Goal: Navigation & Orientation: Find specific page/section

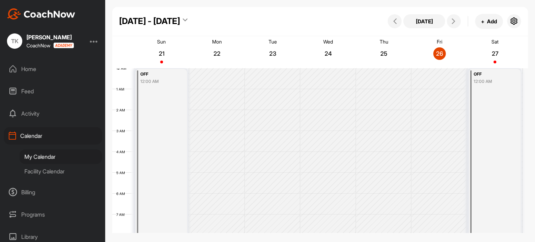
scroll to position [121, 0]
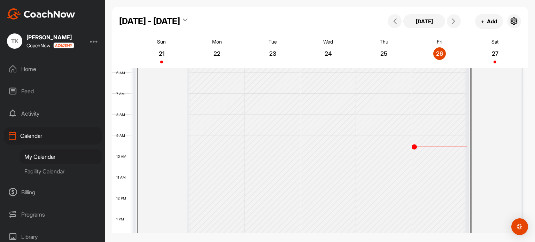
click at [38, 171] on div "Facility Calendar" at bounding box center [60, 171] width 83 height 15
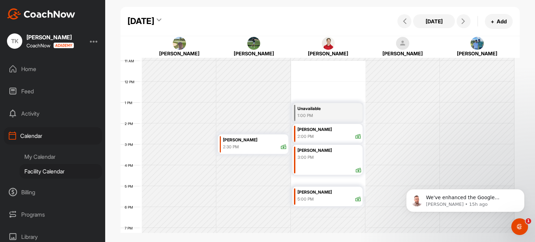
scroll to position [210, 0]
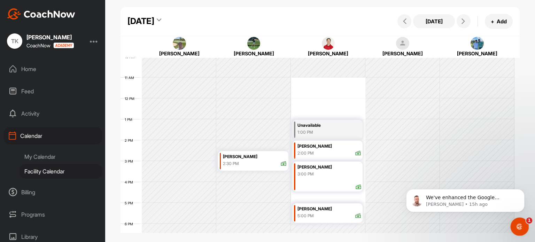
click at [518, 226] on icon "Open Intercom Messenger" at bounding box center [518, 226] width 5 height 6
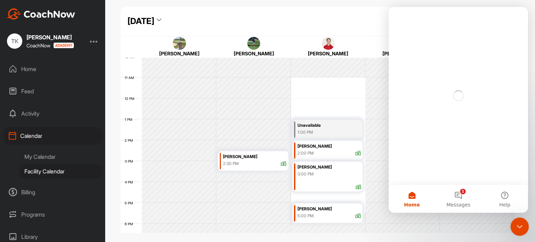
scroll to position [0, 0]
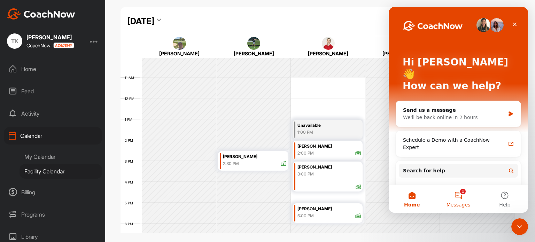
click at [461, 202] on span "Messages" at bounding box center [458, 204] width 24 height 5
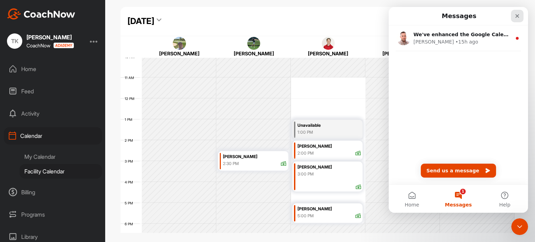
click at [518, 15] on icon "Close" at bounding box center [517, 16] width 6 height 6
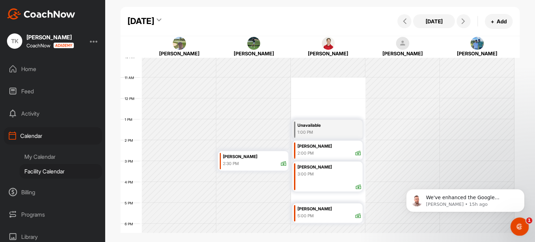
click at [521, 228] on icon "Open Intercom Messenger" at bounding box center [518, 225] width 11 height 11
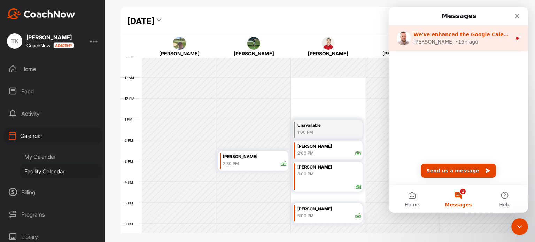
click at [514, 36] on icon "Intercom messenger" at bounding box center [517, 39] width 6 height 6
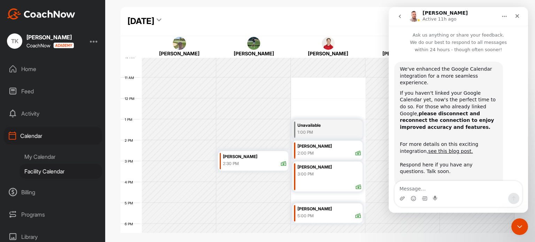
scroll to position [6, 0]
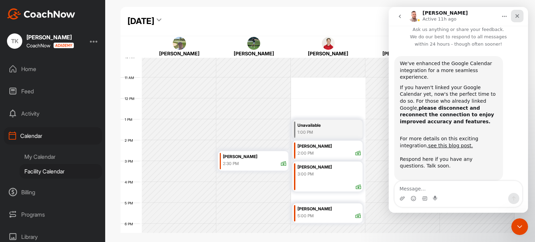
click at [517, 11] on div "Close" at bounding box center [517, 16] width 13 height 13
